Goal: Task Accomplishment & Management: Manage account settings

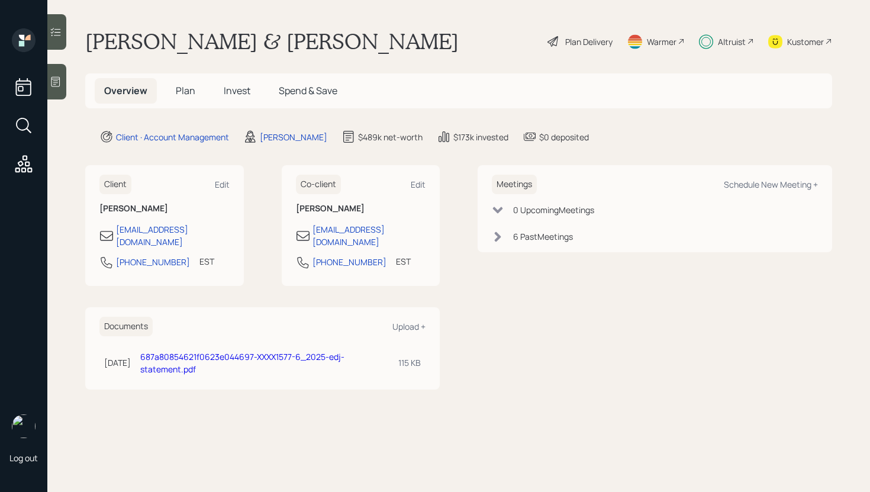
click at [238, 88] on span "Invest" at bounding box center [237, 90] width 27 height 13
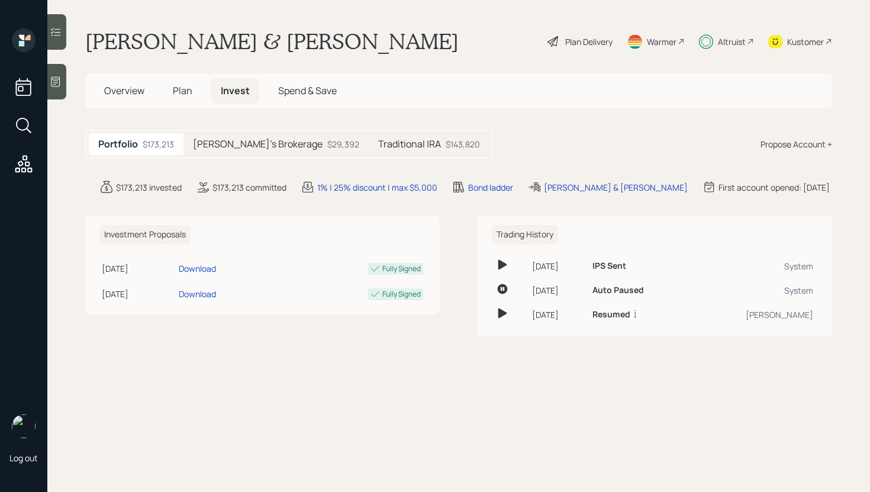
click at [66, 42] on div at bounding box center [56, 32] width 19 height 36
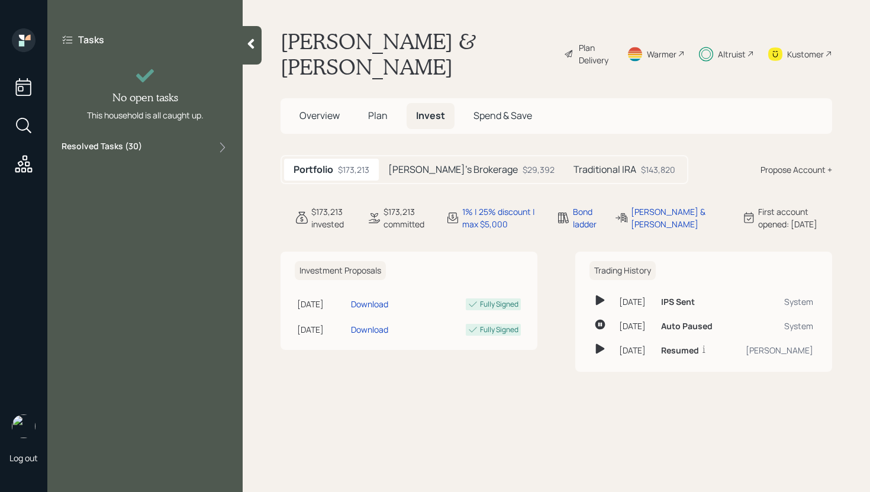
click at [151, 143] on div "Resolved Tasks ( 30 )" at bounding box center [145, 147] width 167 height 14
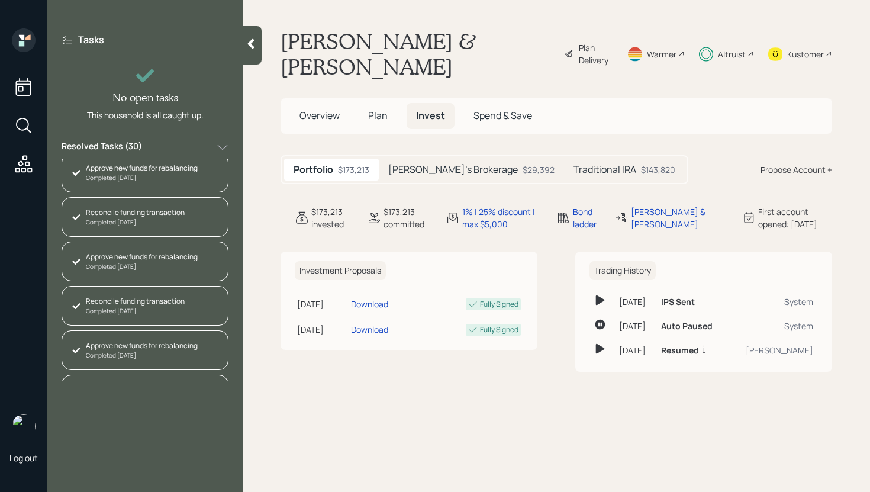
scroll to position [1105, 0]
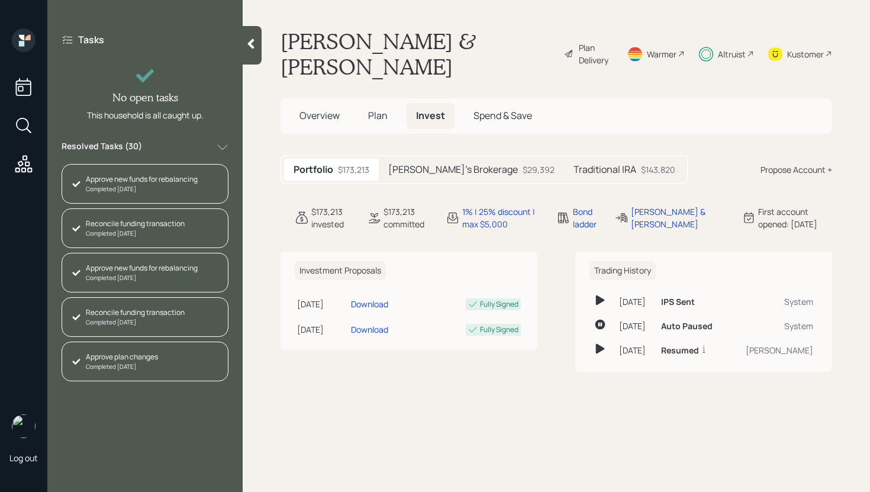
click at [253, 50] on div at bounding box center [252, 45] width 19 height 38
